Goal: Information Seeking & Learning: Find specific fact

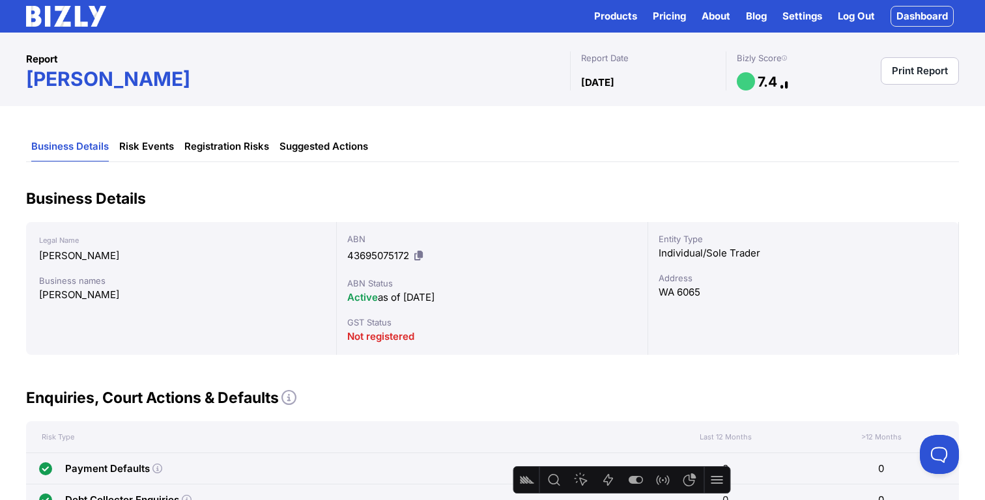
scroll to position [18, 0]
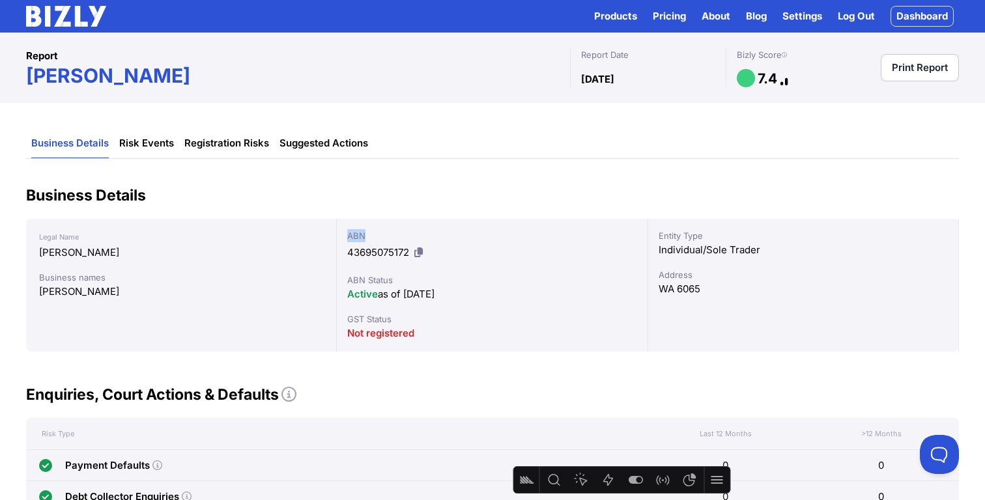
drag, startPoint x: 364, startPoint y: 235, endPoint x: 350, endPoint y: 234, distance: 13.7
click at [350, 234] on div "ABN" at bounding box center [491, 235] width 289 height 13
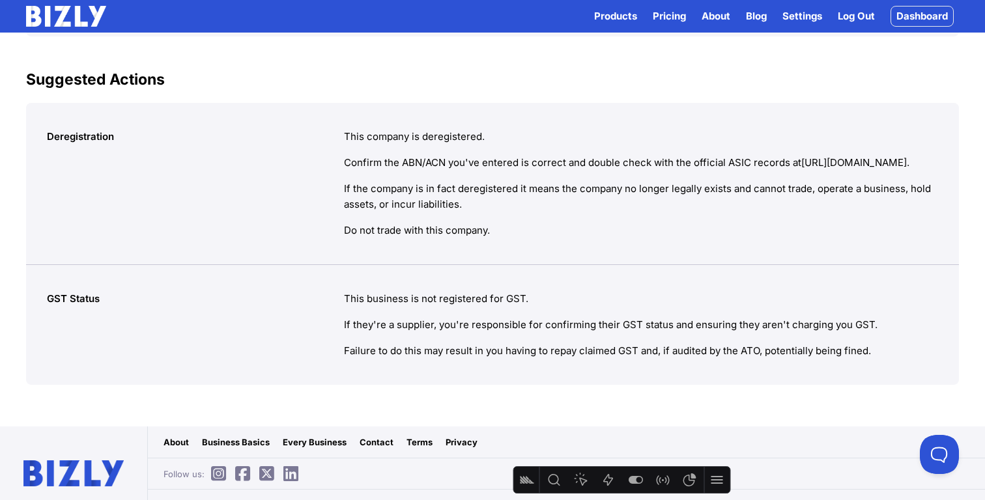
scroll to position [737, 0]
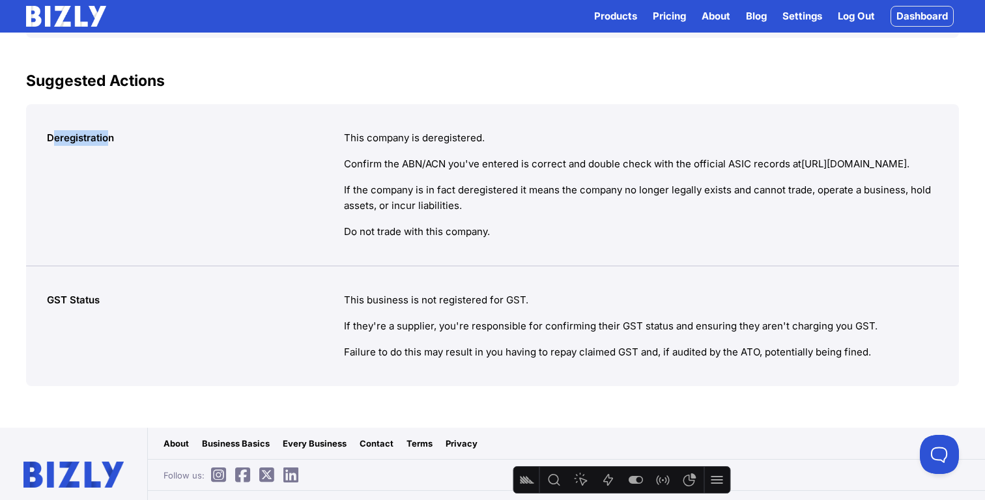
drag, startPoint x: 52, startPoint y: 135, endPoint x: 154, endPoint y: 147, distance: 102.3
click at [110, 137] on div "Deregistration" at bounding box center [195, 184] width 297 height 109
drag, startPoint x: 204, startPoint y: 155, endPoint x: 250, endPoint y: 168, distance: 48.0
click at [206, 158] on div "Deregistration" at bounding box center [195, 184] width 297 height 109
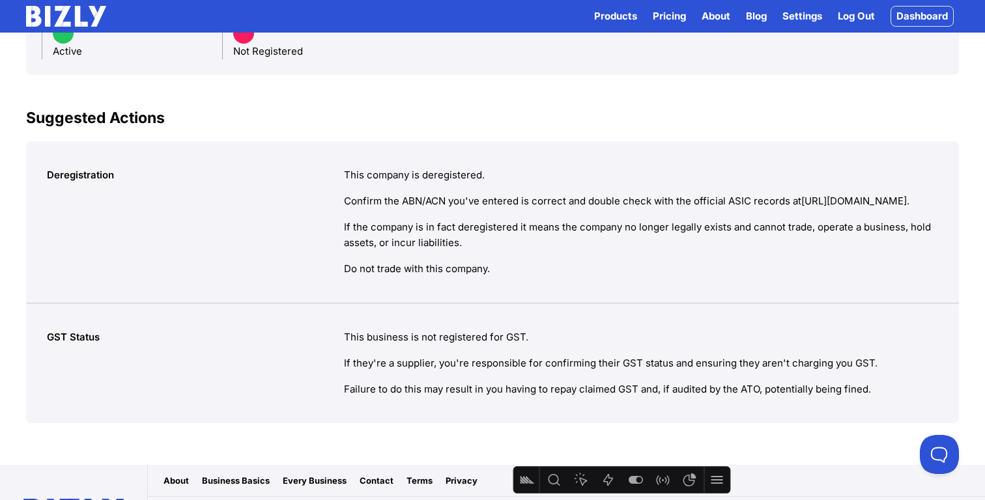
scroll to position [715, 0]
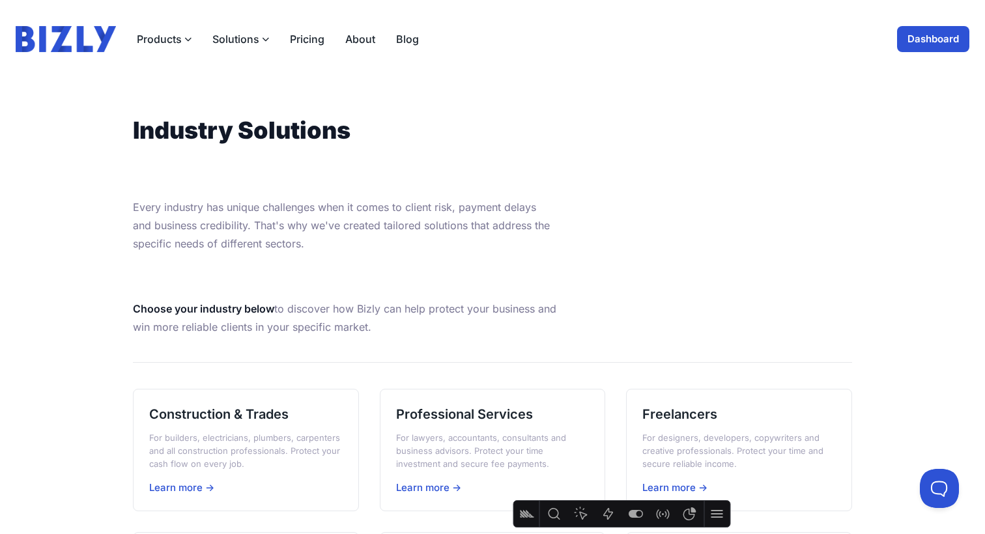
click at [93, 35] on img at bounding box center [66, 39] width 100 height 26
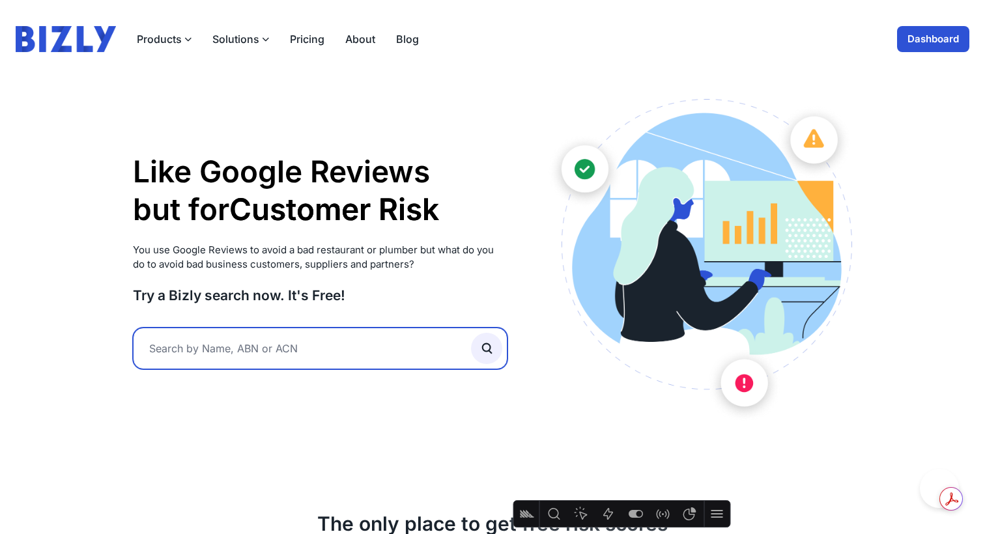
click at [207, 347] on input "text" at bounding box center [320, 349] width 374 height 42
type input "sdds"
click at [471, 333] on button "submit" at bounding box center [486, 348] width 31 height 31
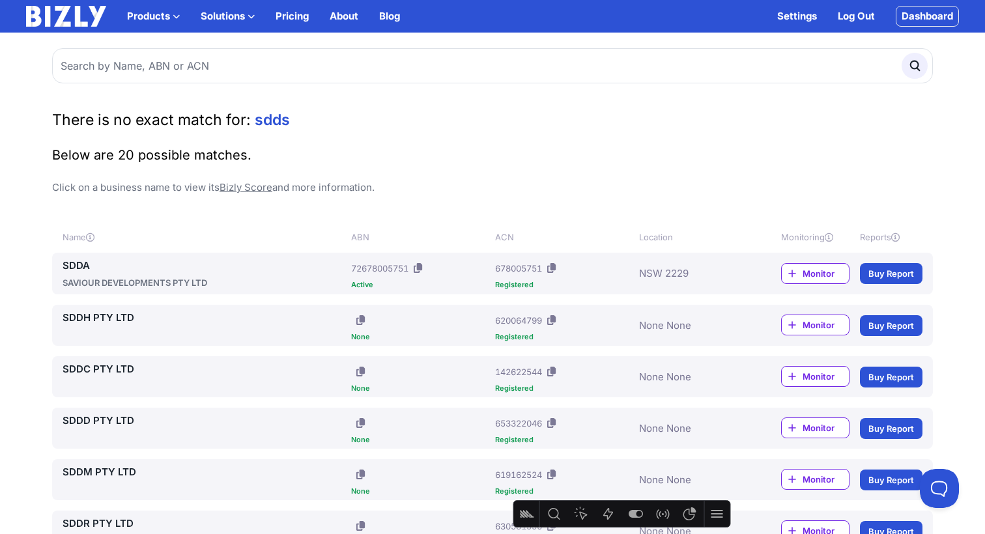
click at [87, 262] on link "SDDA" at bounding box center [204, 266] width 283 height 16
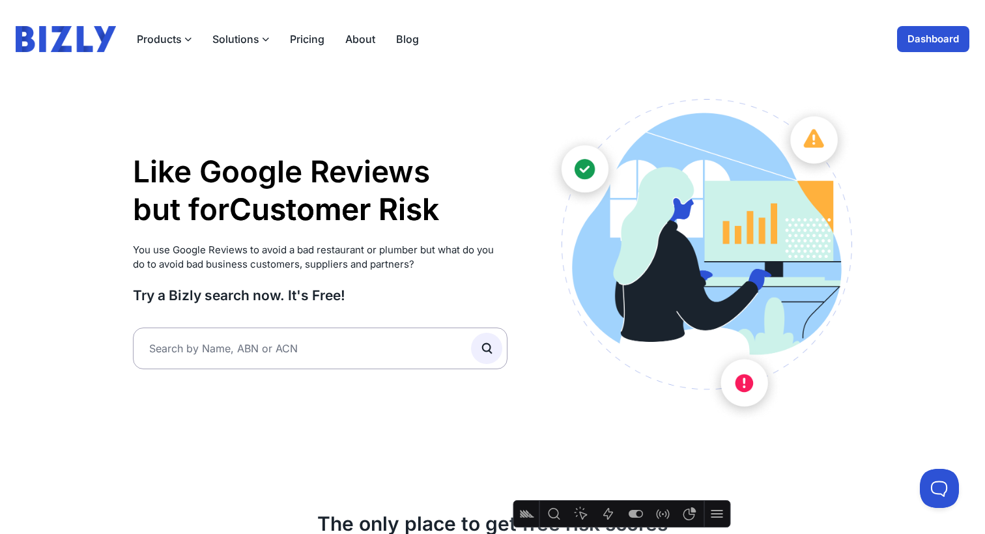
click at [929, 49] on link "Dashboard" at bounding box center [933, 39] width 72 height 26
click at [934, 39] on link "Dashboard" at bounding box center [933, 39] width 72 height 26
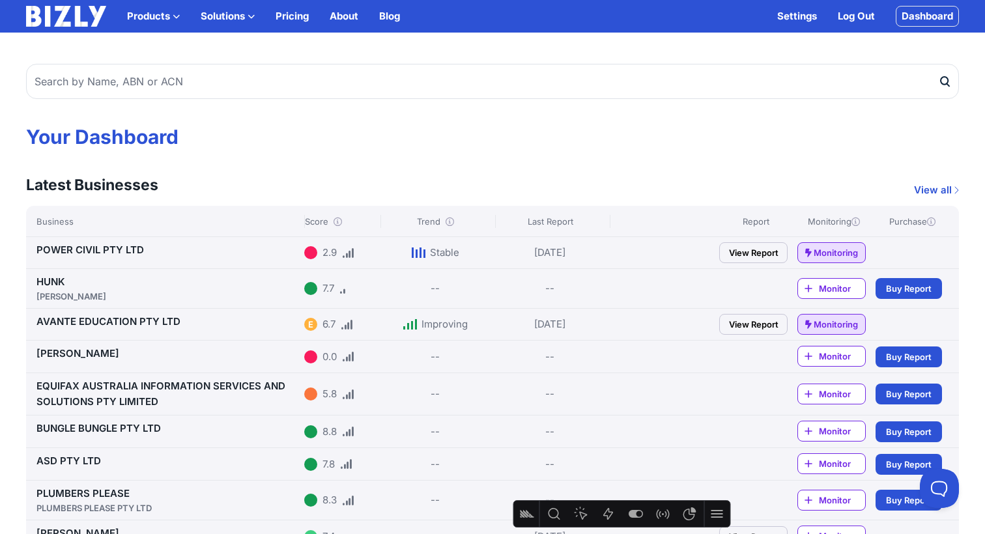
click at [761, 250] on link "View Report" at bounding box center [753, 252] width 68 height 21
